Goal: Task Accomplishment & Management: Use online tool/utility

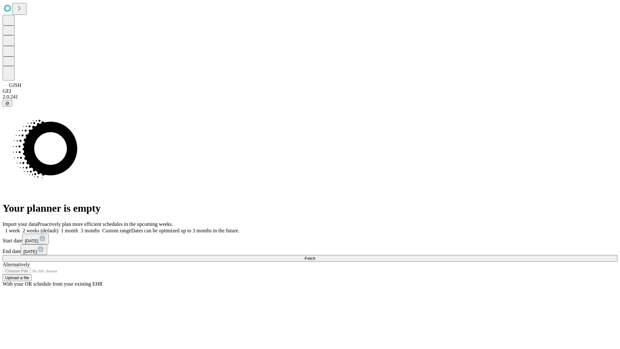
click at [315, 256] on span "Fetch" at bounding box center [309, 258] width 11 height 5
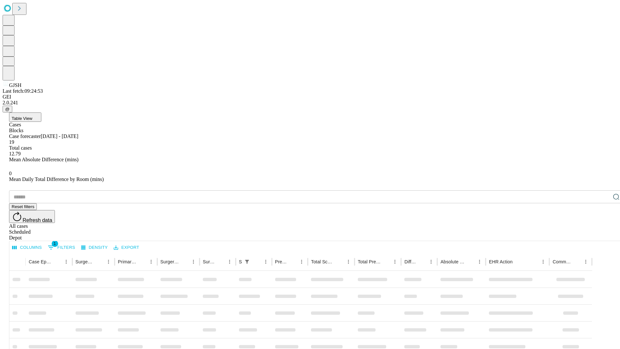
click at [603, 235] on div "Depot" at bounding box center [316, 238] width 615 height 6
